Goal: Find specific page/section: Find specific page/section

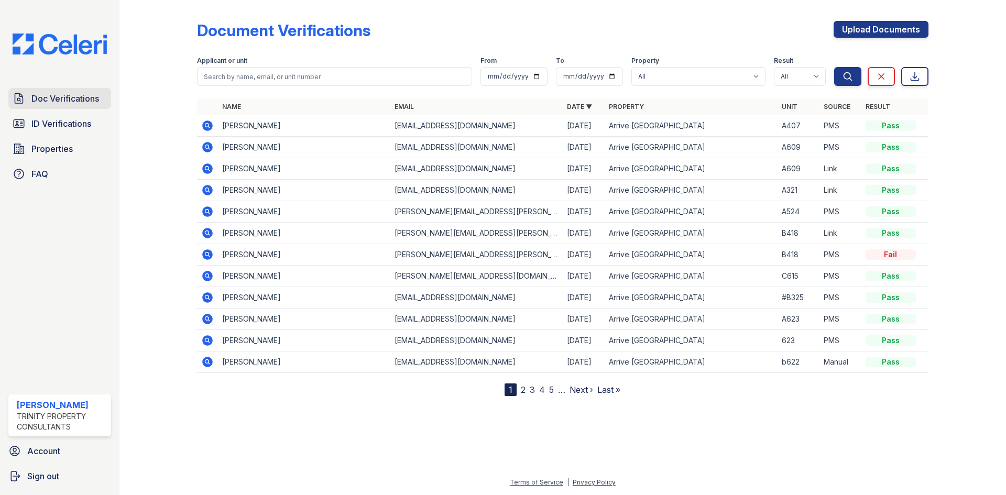
click at [58, 95] on span "Doc Verifications" at bounding box center [65, 98] width 68 height 13
click at [60, 101] on span "Doc Verifications" at bounding box center [65, 98] width 68 height 13
click at [81, 96] on span "Doc Verifications" at bounding box center [65, 98] width 68 height 13
click at [68, 126] on span "ID Verifications" at bounding box center [61, 123] width 60 height 13
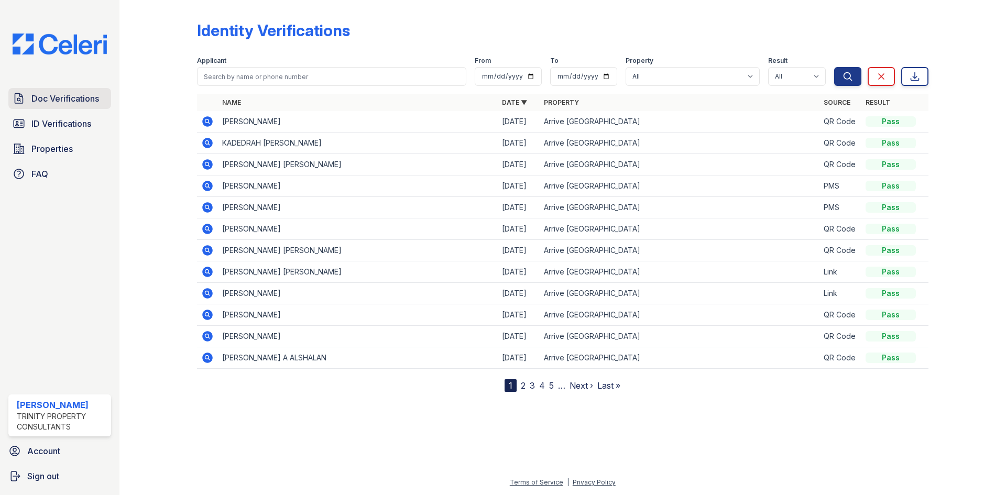
click at [69, 103] on span "Doc Verifications" at bounding box center [65, 98] width 68 height 13
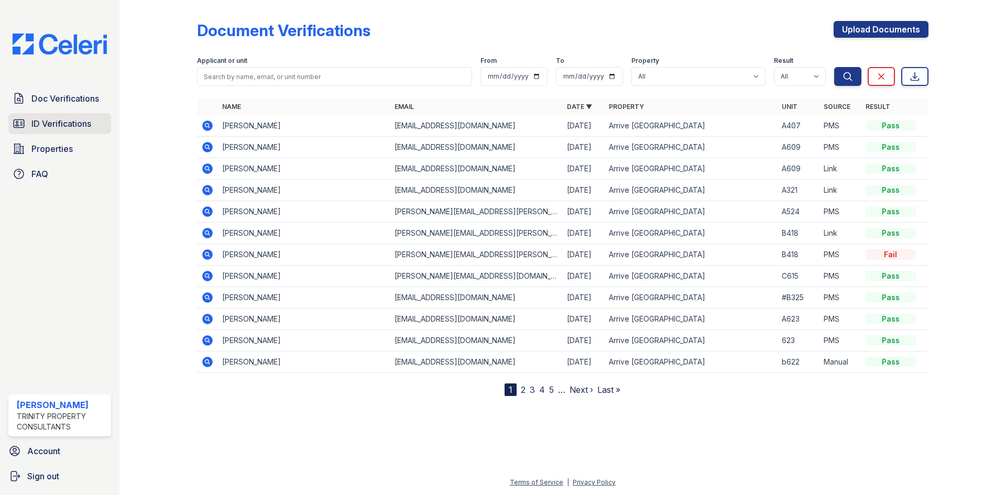
click at [84, 119] on span "ID Verifications" at bounding box center [61, 123] width 60 height 13
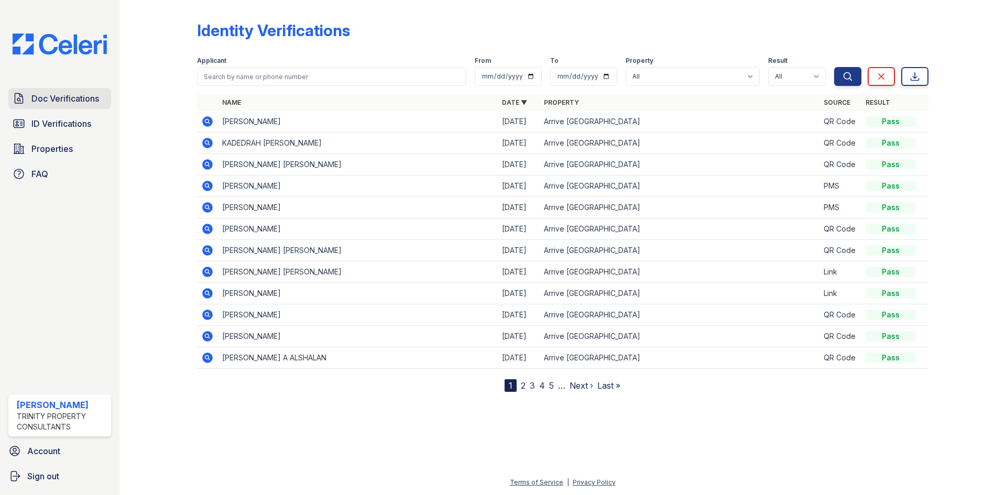
click at [52, 104] on span "Doc Verifications" at bounding box center [65, 98] width 68 height 13
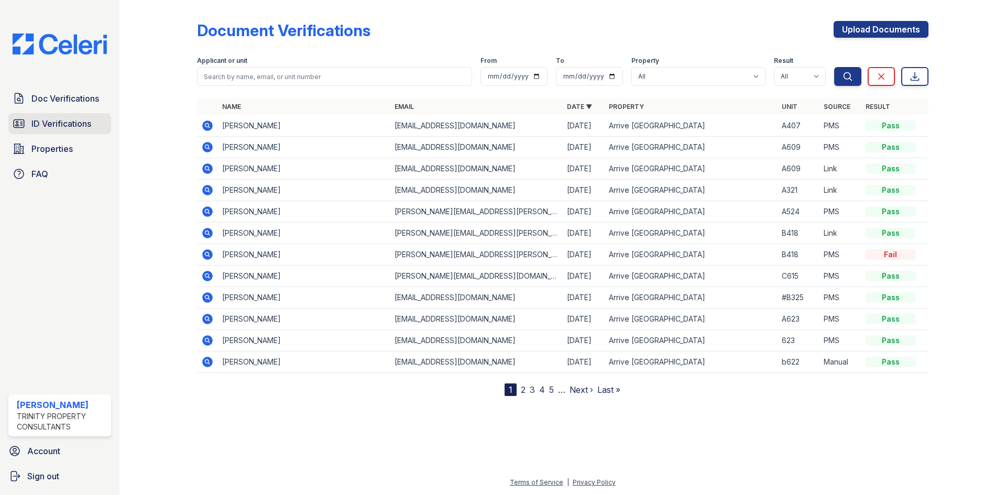
click at [62, 125] on span "ID Verifications" at bounding box center [61, 123] width 60 height 13
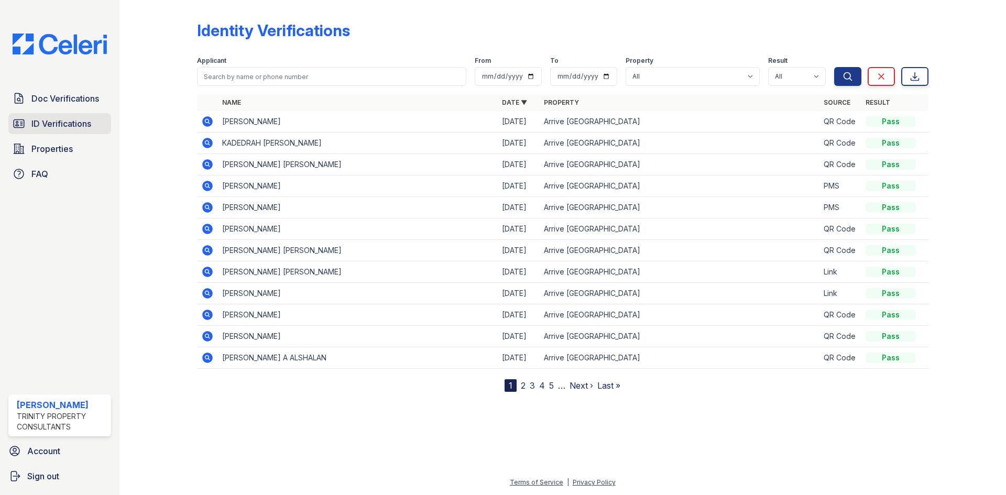
click at [72, 131] on link "ID Verifications" at bounding box center [59, 123] width 103 height 21
click at [209, 231] on icon at bounding box center [207, 229] width 13 height 13
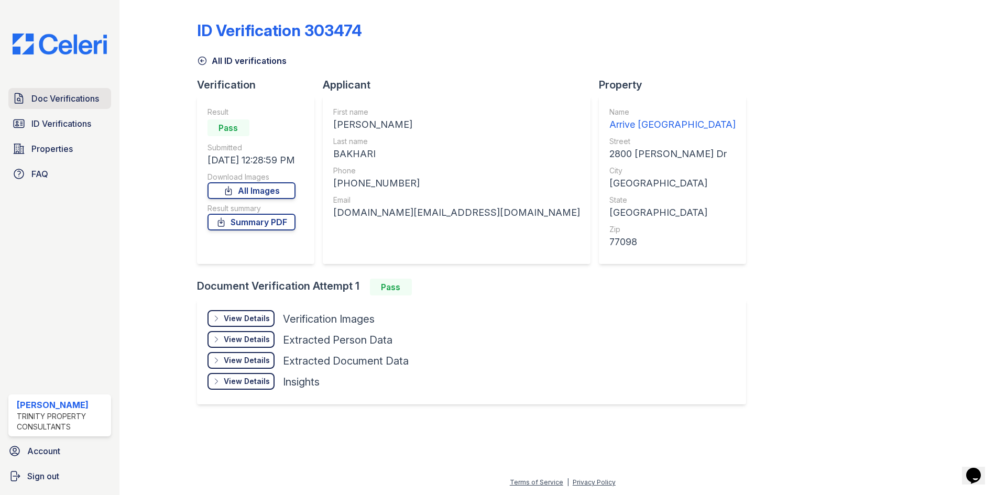
click at [68, 100] on span "Doc Verifications" at bounding box center [65, 98] width 68 height 13
